Goal: Information Seeking & Learning: Learn about a topic

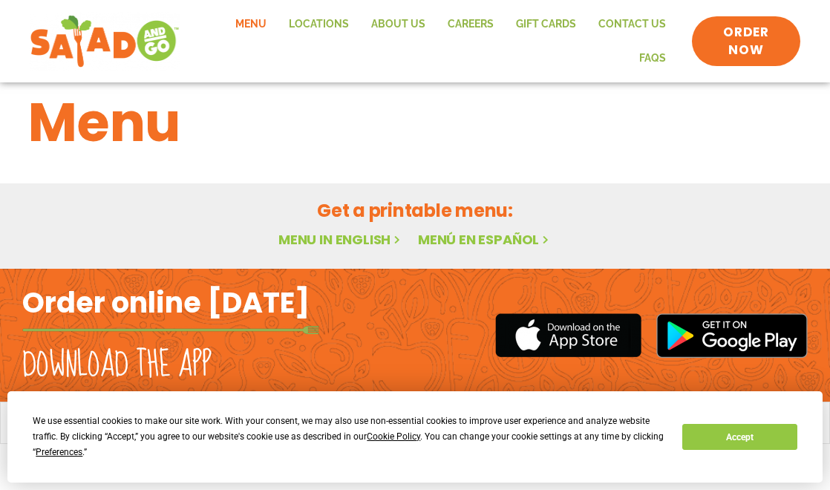
scroll to position [32, 0]
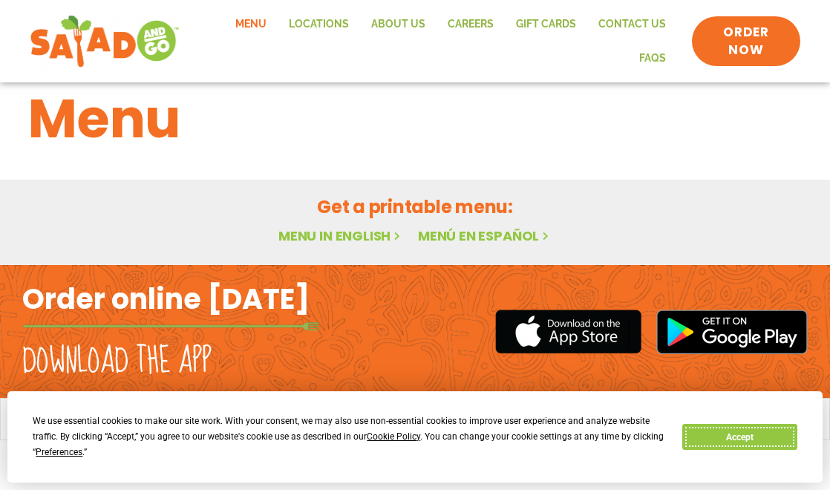
click at [739, 425] on button "Accept" at bounding box center [739, 437] width 114 height 26
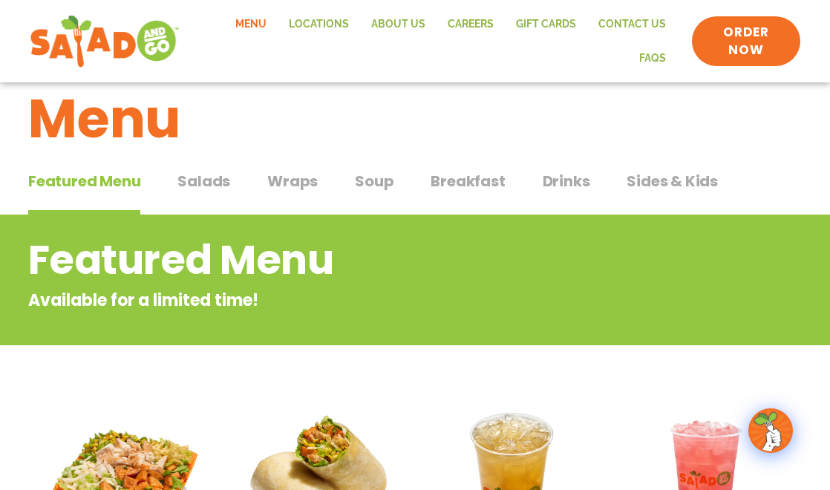
click at [221, 170] on span "Salads" at bounding box center [203, 181] width 53 height 22
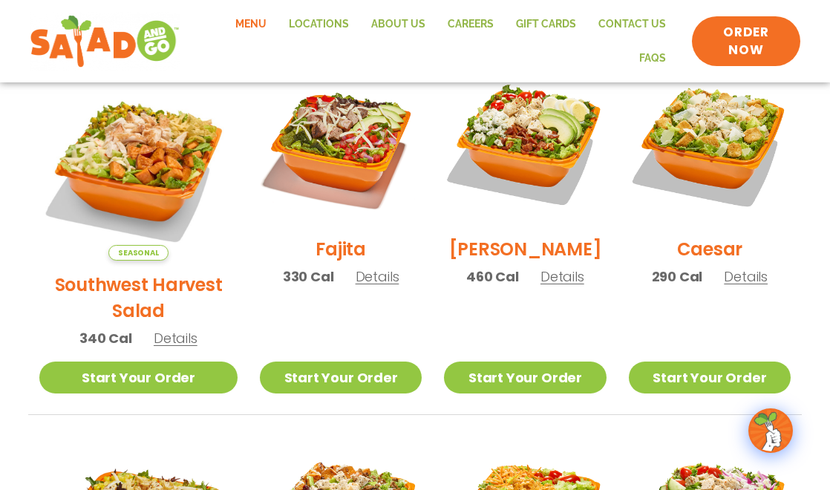
scroll to position [403, 0]
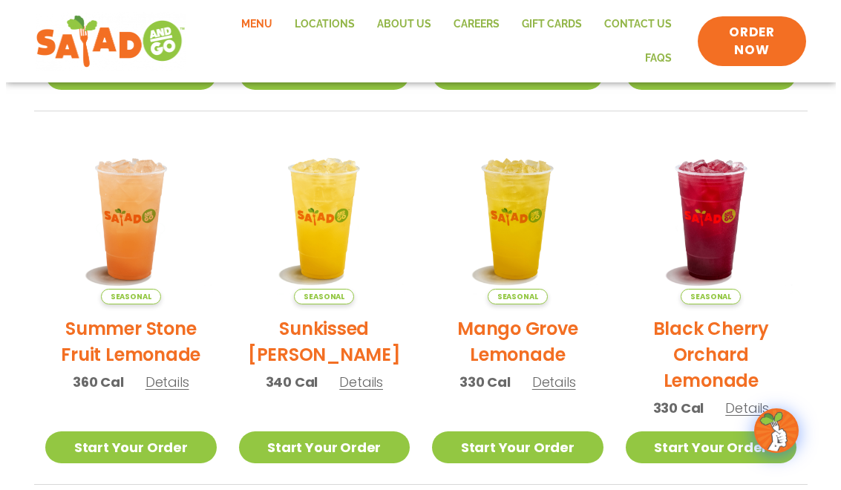
scroll to position [223, 0]
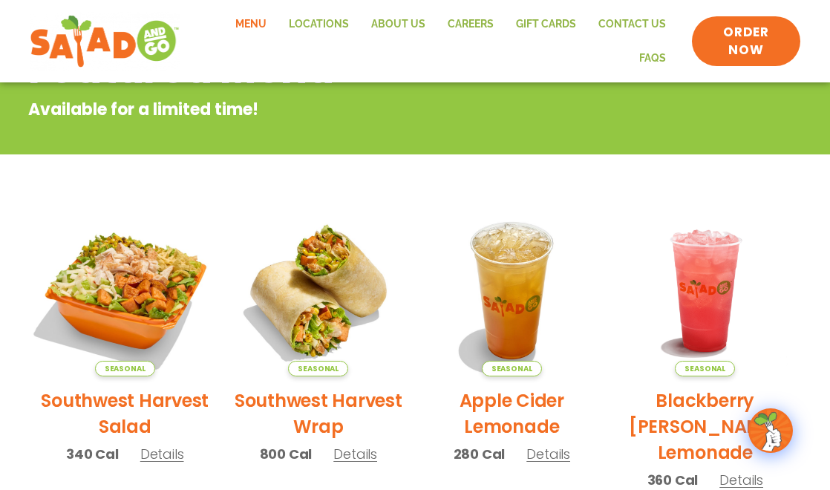
click at [145, 269] on img at bounding box center [124, 290] width 201 height 201
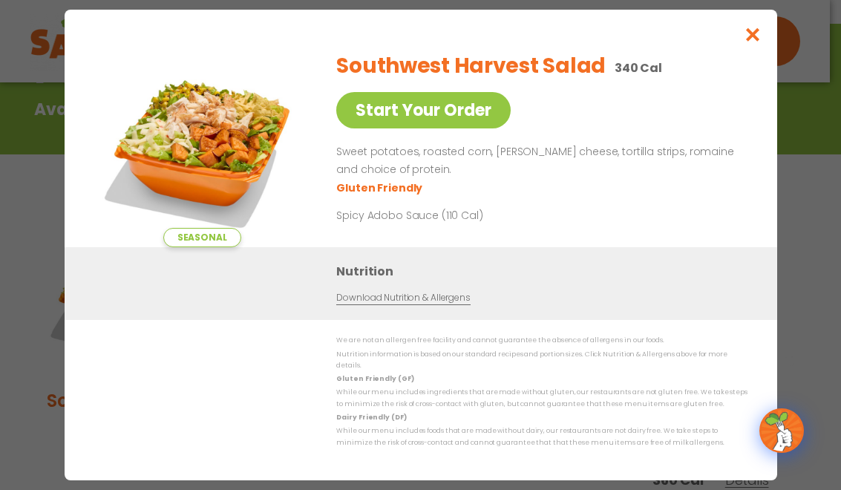
click at [406, 157] on p "Sweet potatoes, roasted corn, [PERSON_NAME] cheese, tortilla strips, romaine an…" at bounding box center [538, 161] width 405 height 36
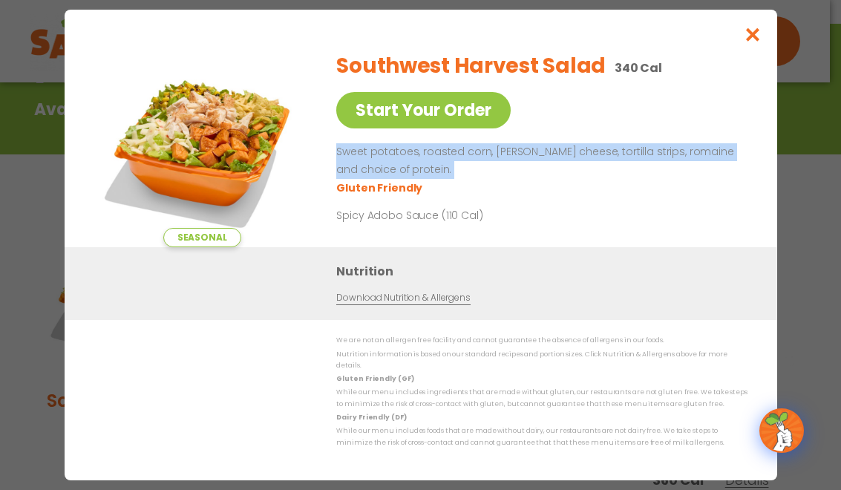
click at [406, 157] on p "Sweet potatoes, roasted corn, [PERSON_NAME] cheese, tortilla strips, romaine an…" at bounding box center [538, 161] width 405 height 36
click at [756, 40] on icon "Close modal" at bounding box center [752, 35] width 19 height 16
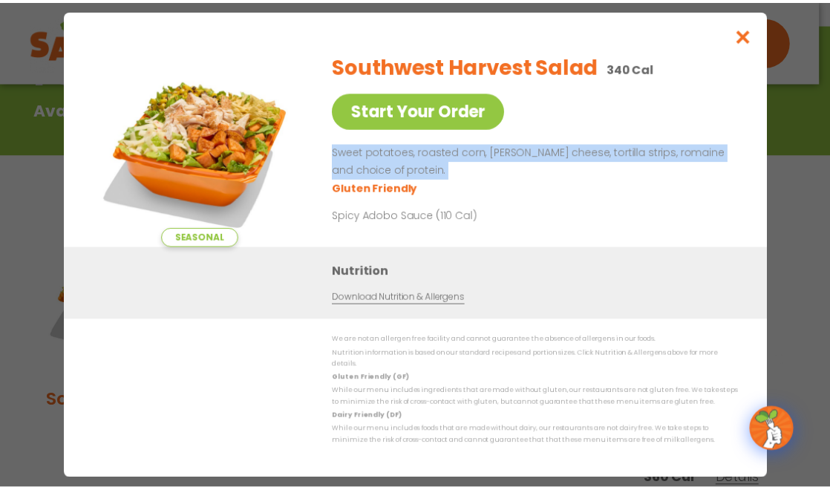
scroll to position [246, 0]
